Goal: Find specific page/section: Find specific page/section

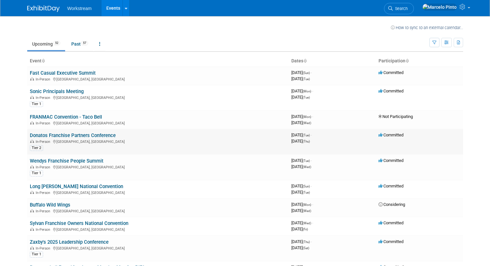
click at [80, 137] on link "Donatos Franchise Partners Conference" at bounding box center [73, 136] width 86 height 6
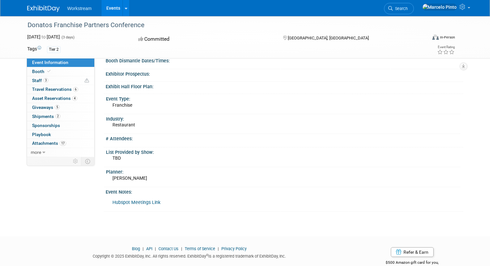
scroll to position [106, 0]
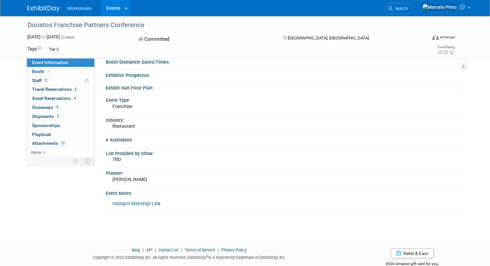
click at [141, 205] on link "Hubspot Meetings Link" at bounding box center [136, 204] width 48 height 6
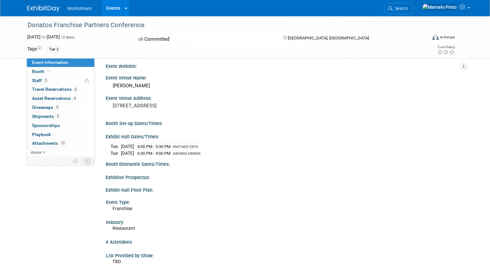
scroll to position [0, 0]
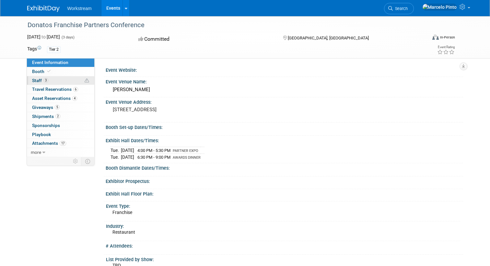
click at [66, 81] on link "3 Staff 3" at bounding box center [60, 80] width 67 height 9
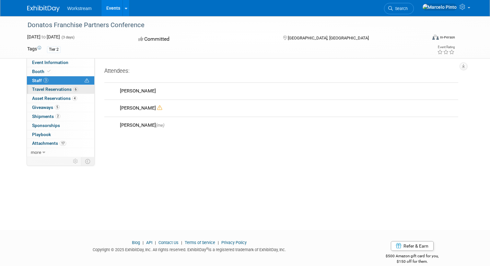
click at [63, 89] on span "Travel Reservations 6" at bounding box center [55, 89] width 46 height 5
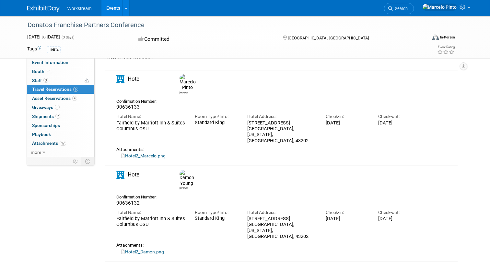
scroll to position [26, 0]
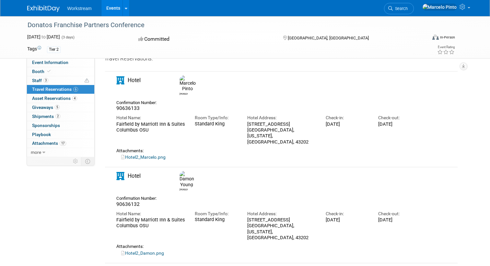
click at [162, 155] on link "Hotel2_Marcelo.png" at bounding box center [143, 157] width 44 height 5
